Goal: Navigation & Orientation: Find specific page/section

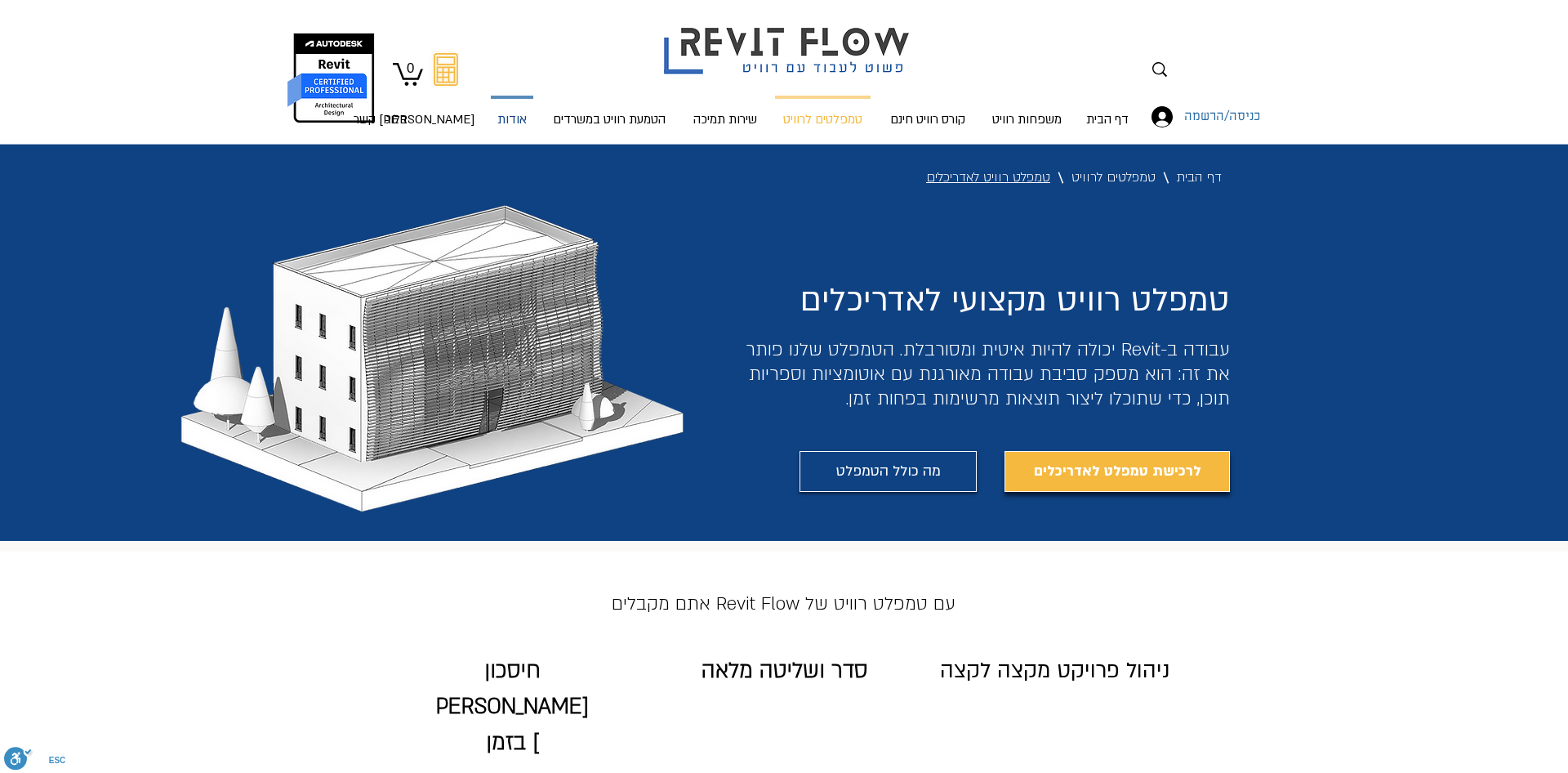
click at [517, 126] on p "אודות" at bounding box center [512, 120] width 42 height 43
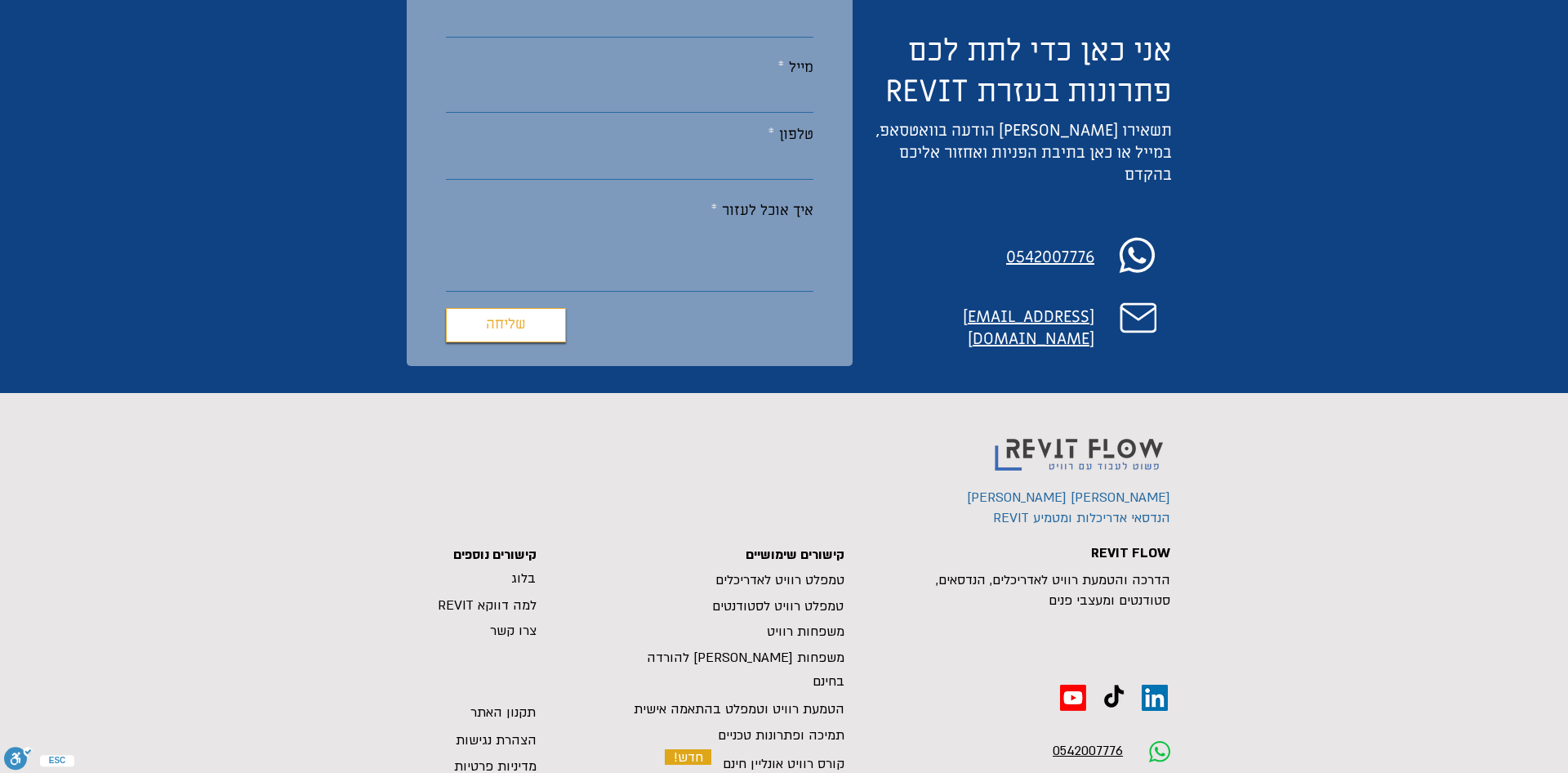
scroll to position [1981, 0]
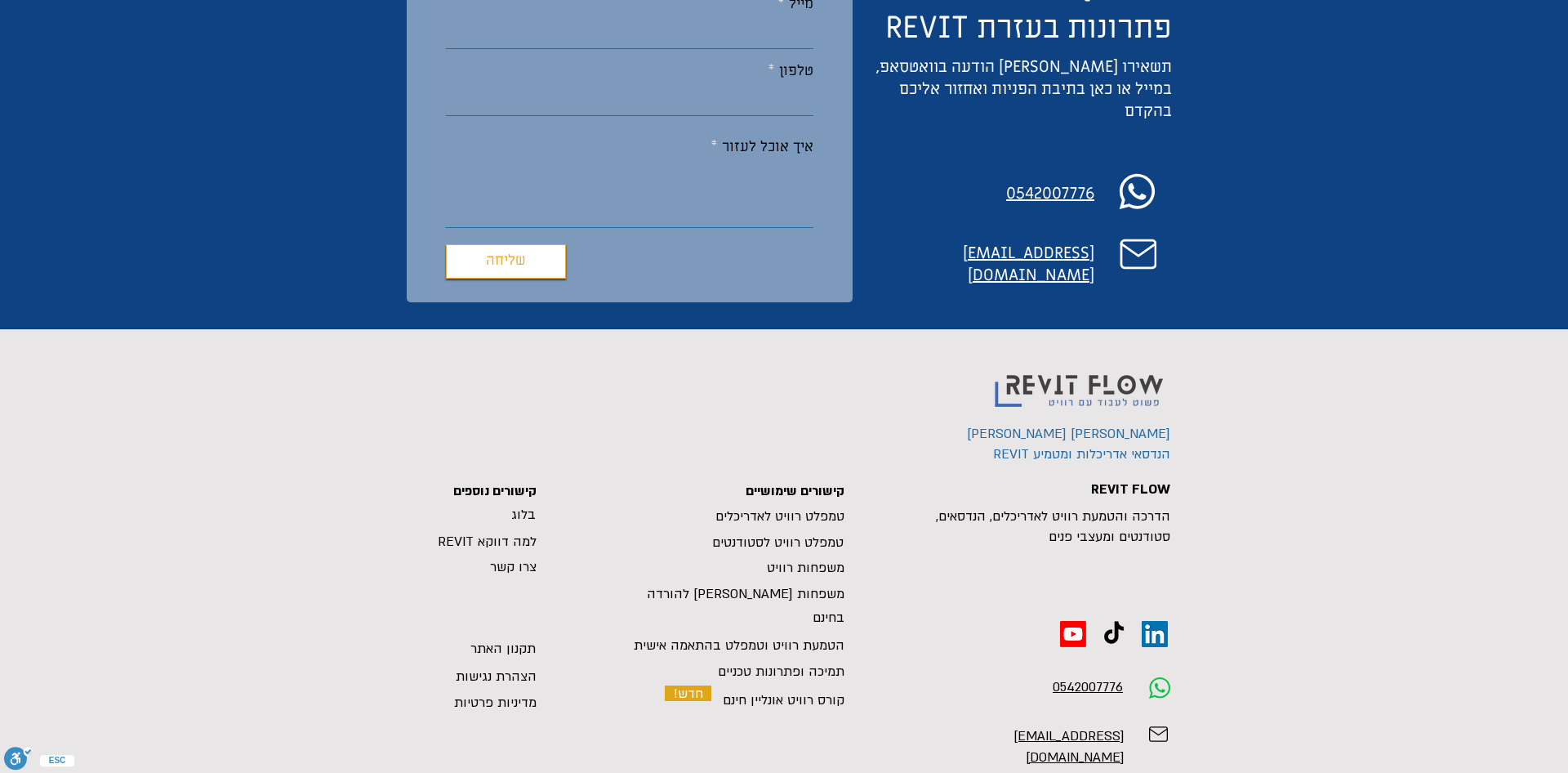
click at [816, 559] on span "משפחות רוויט" at bounding box center [805, 568] width 78 height 18
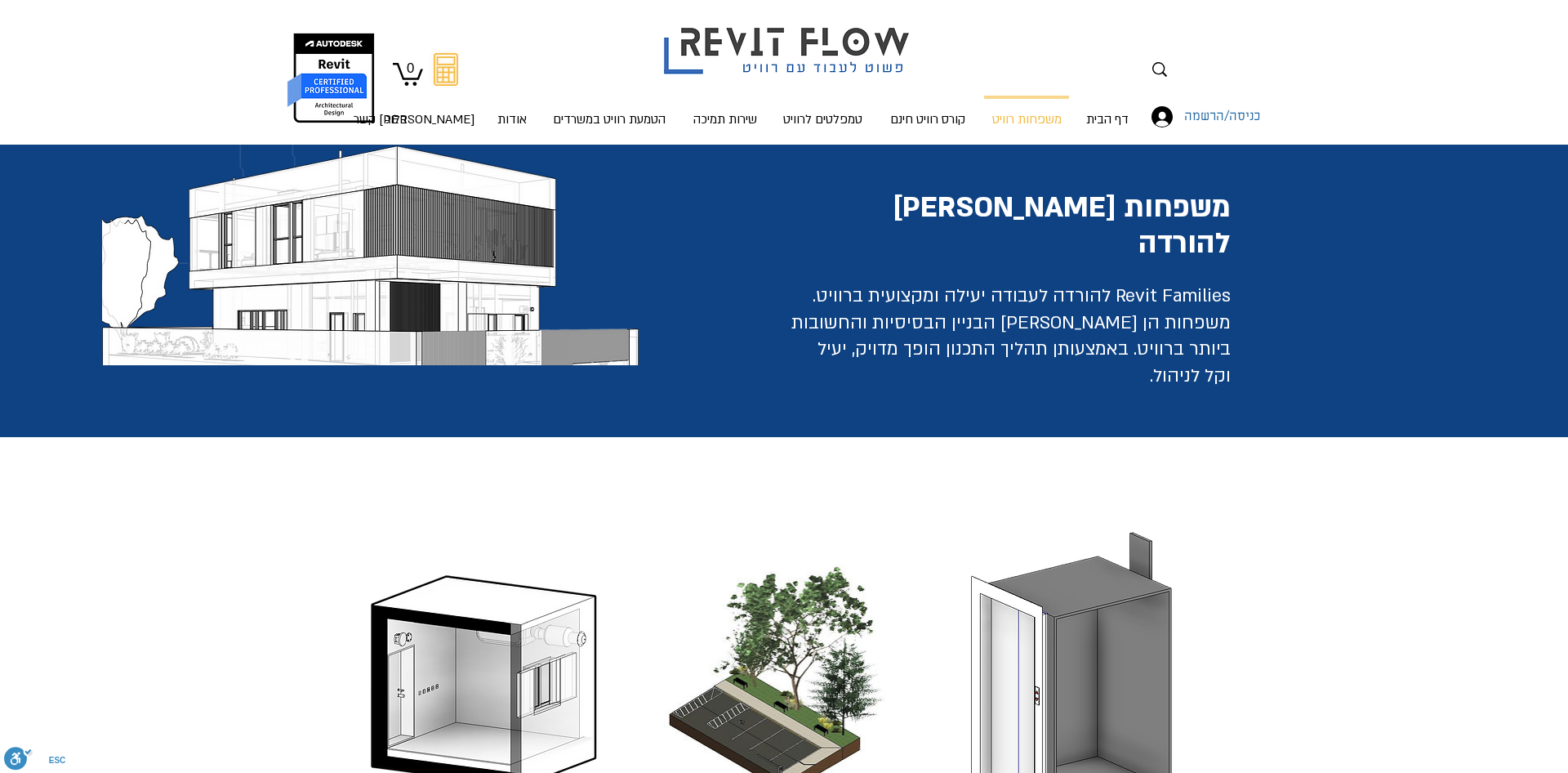
drag, startPoint x: 1351, startPoint y: 406, endPoint x: 1324, endPoint y: 166, distance: 241.5
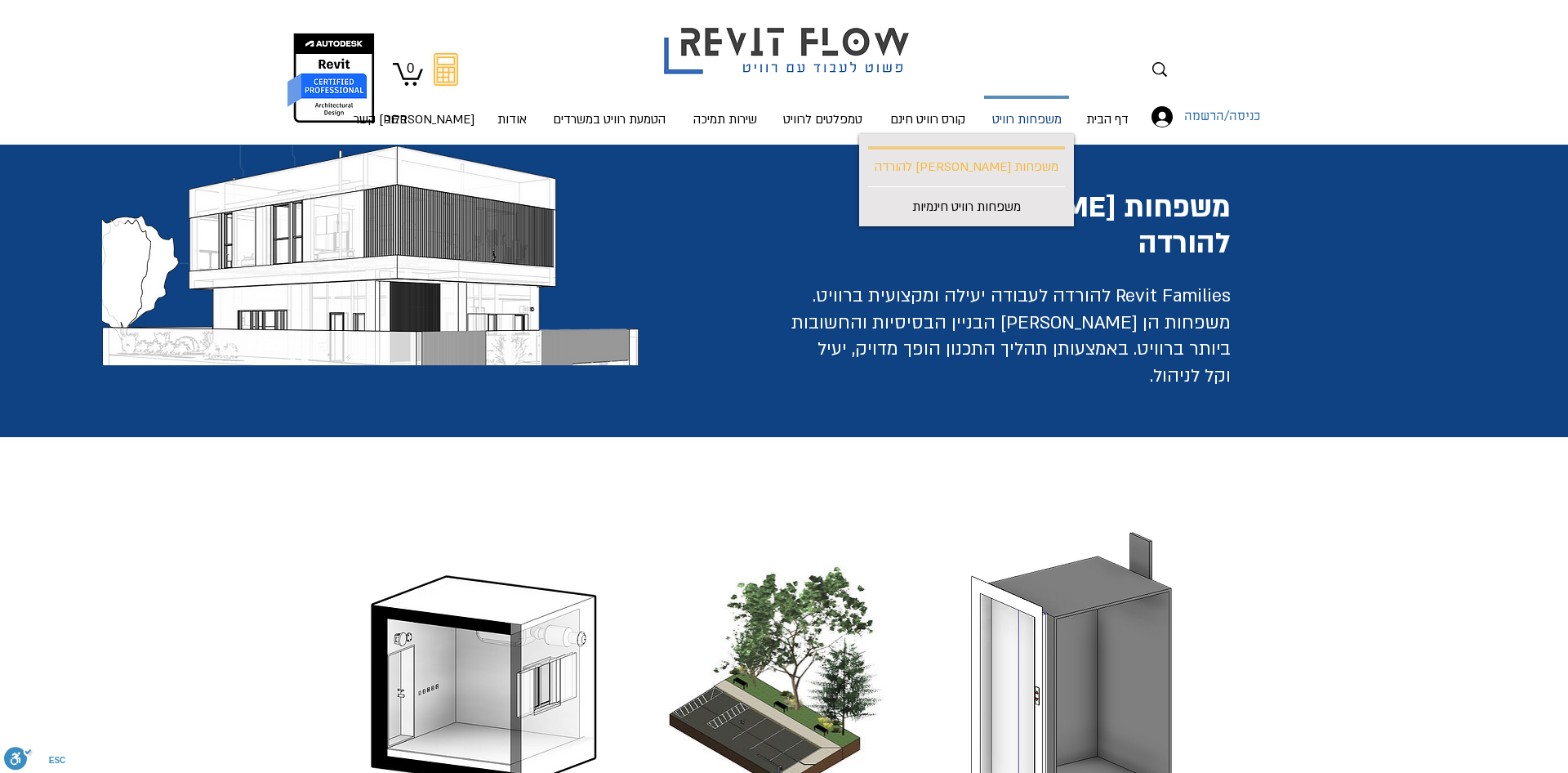
click at [1027, 123] on p "משפחות רוויט" at bounding box center [1027, 120] width 82 height 43
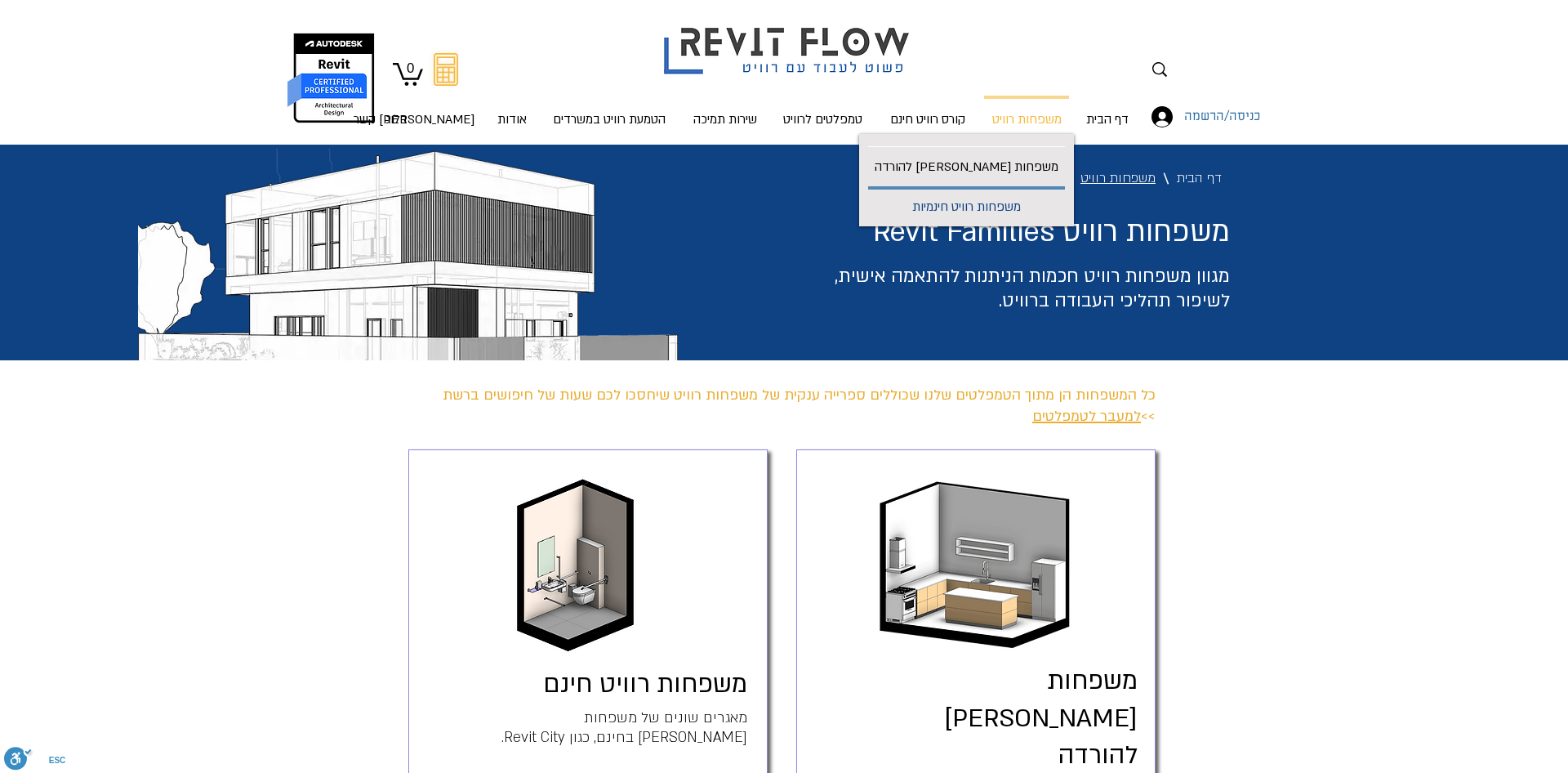
click at [1008, 204] on p "משפחות רוויט חינמיות" at bounding box center [966, 208] width 122 height 37
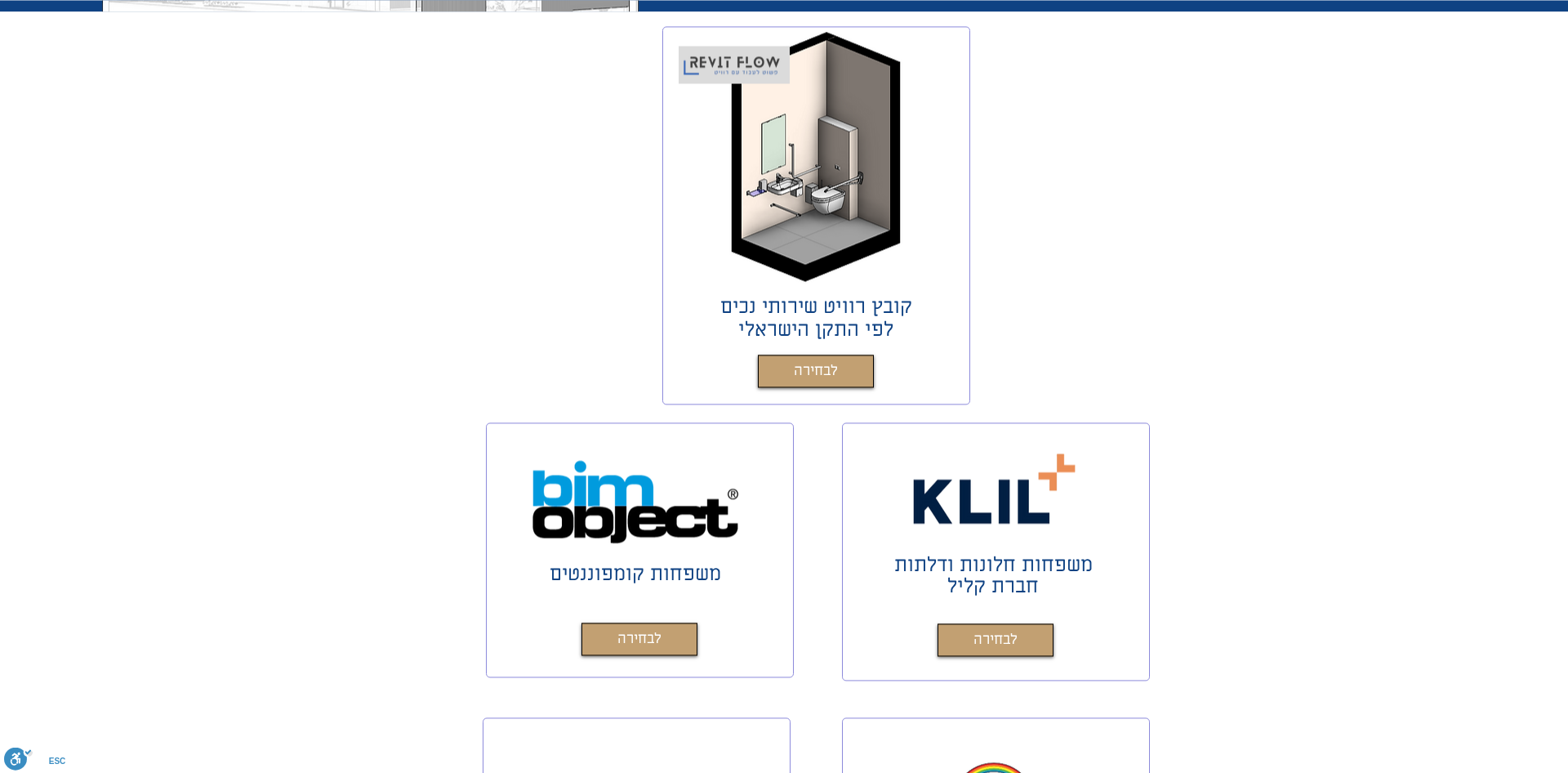
scroll to position [250, 0]
